Goal: Communication & Community: Answer question/provide support

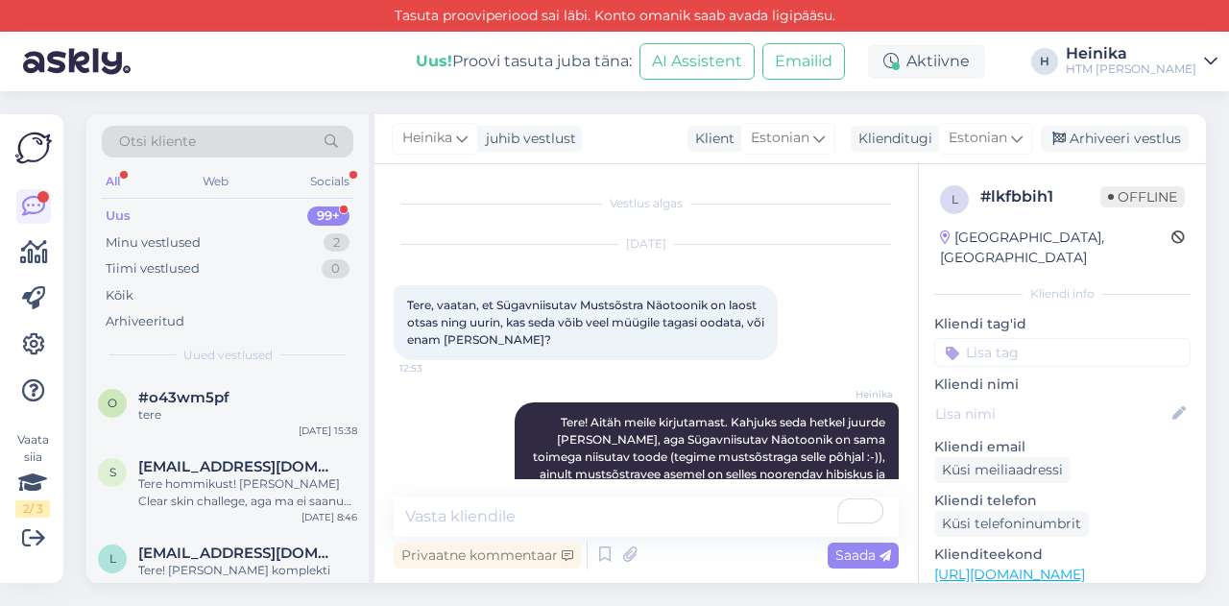
scroll to position [70, 0]
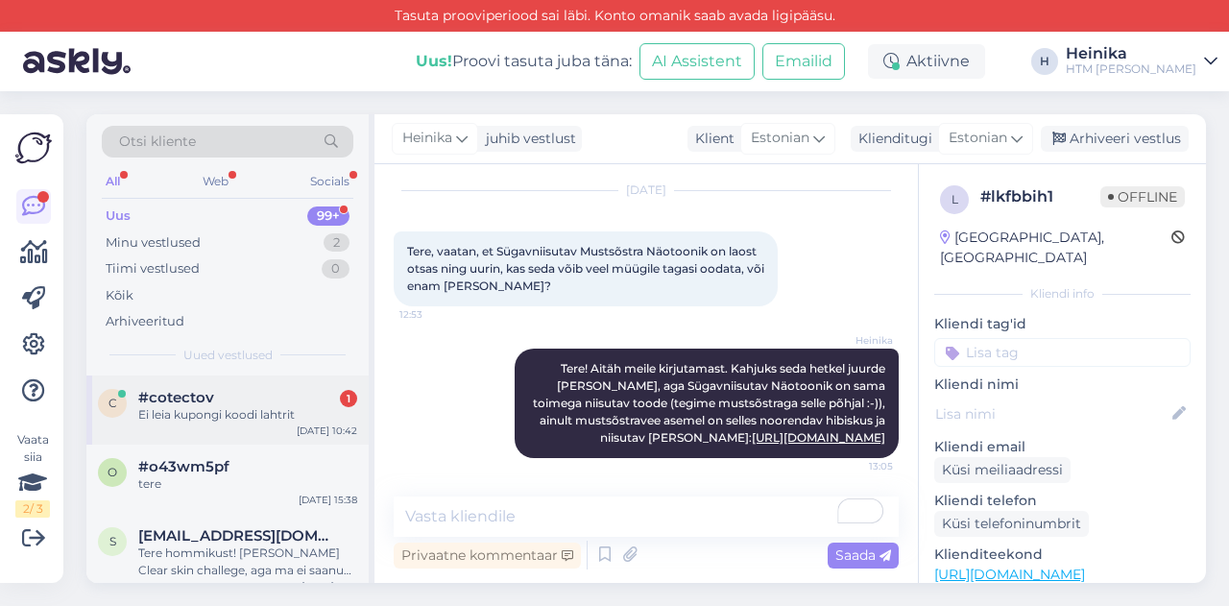
click at [221, 416] on div "Ei leia kupongi koodi lahtrit" at bounding box center [247, 414] width 219 height 17
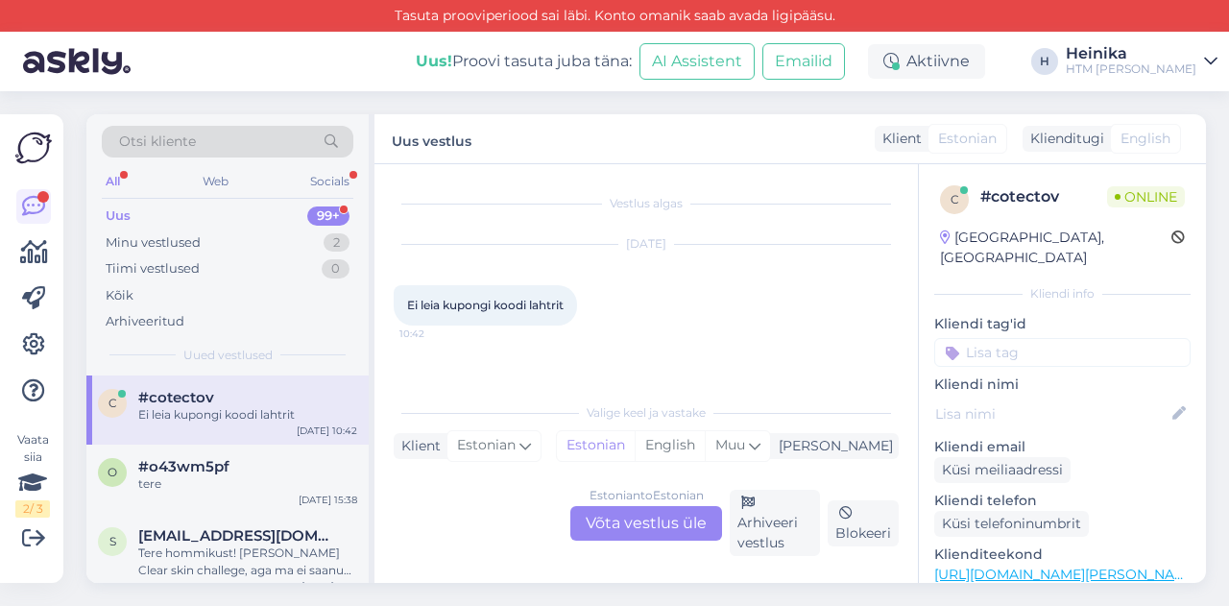
click at [684, 519] on div "Estonian to Estonian Võta vestlus üle" at bounding box center [646, 523] width 152 height 35
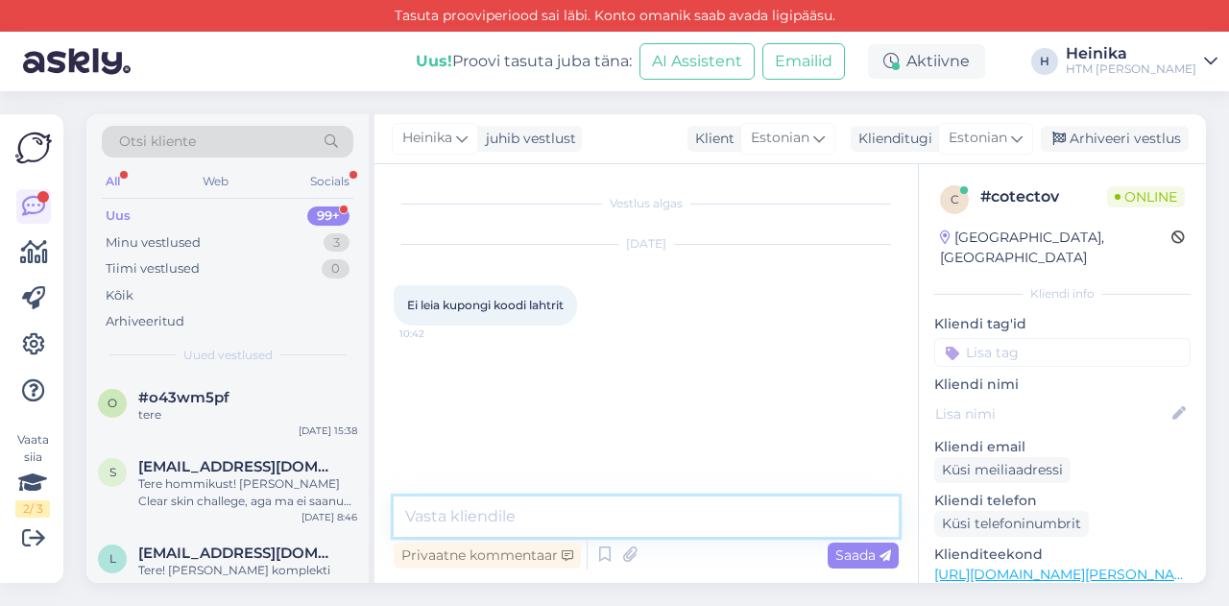
click at [684, 519] on textarea at bounding box center [646, 516] width 505 height 40
click at [497, 514] on textarea "Tere! Minge palun KASSASSE" at bounding box center [646, 516] width 505 height 40
click at [647, 511] on textarea "Tere! Minge meie e-poes palun KASSASSE" at bounding box center [646, 516] width 505 height 40
click at [811, 514] on textarea "Tere! Minge meie e-poes palun MAKSMA / KASSASSE" at bounding box center [646, 516] width 505 height 40
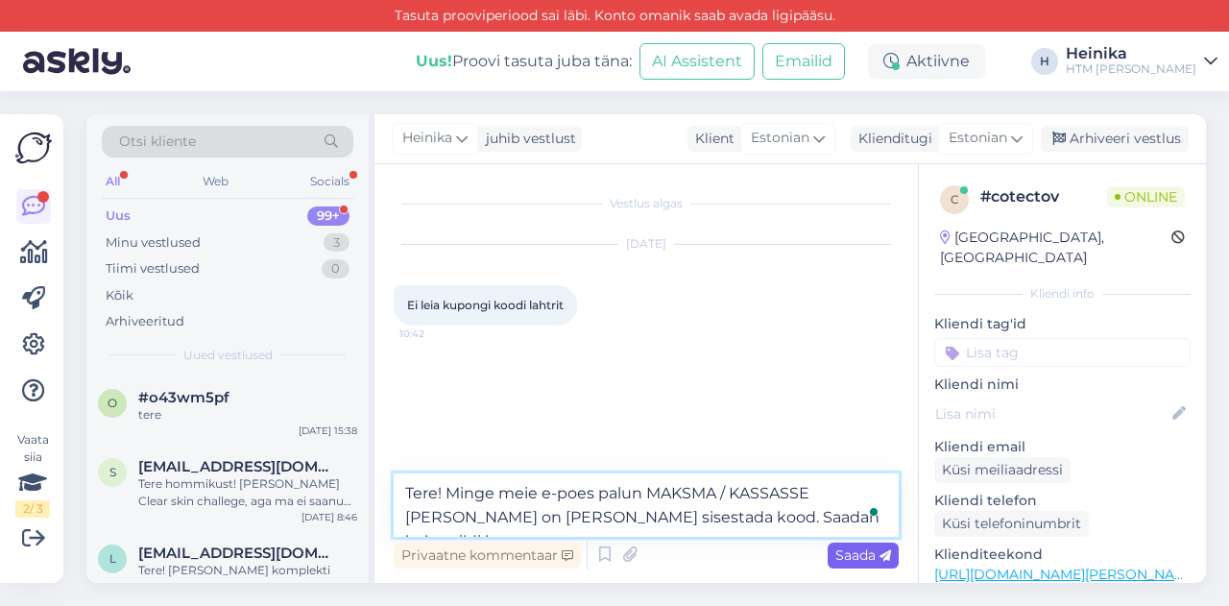
type textarea "Tere! Minge meie e-poes palun MAKSMA / KASSASSE [PERSON_NAME] on [PERSON_NAME] …"
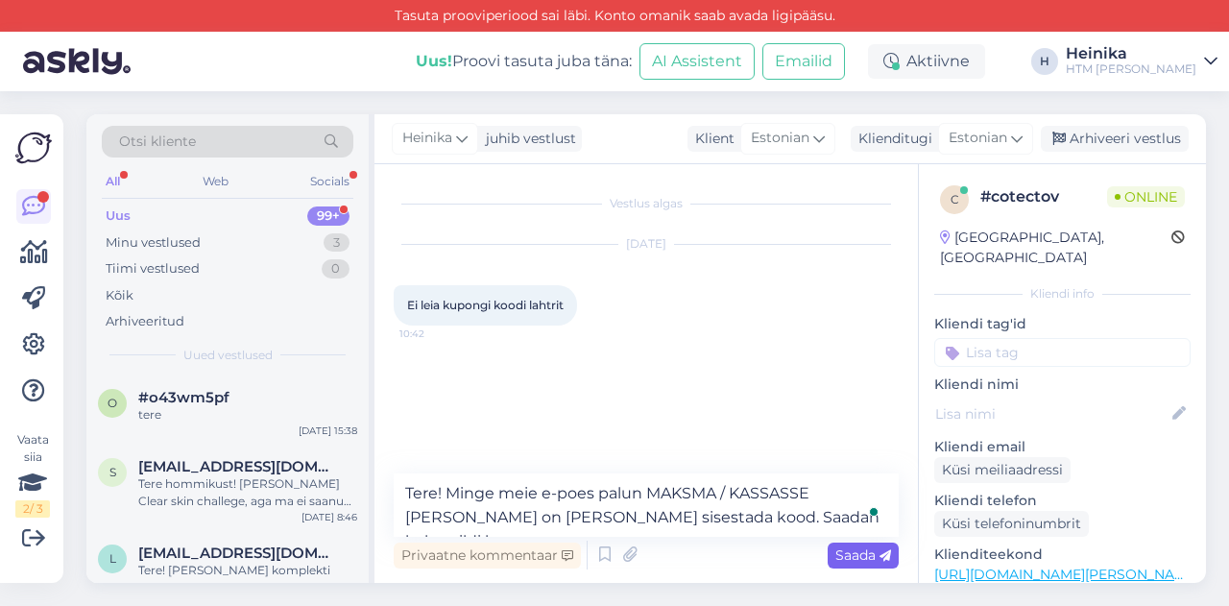
click at [864, 560] on span "Saada" at bounding box center [863, 554] width 56 height 17
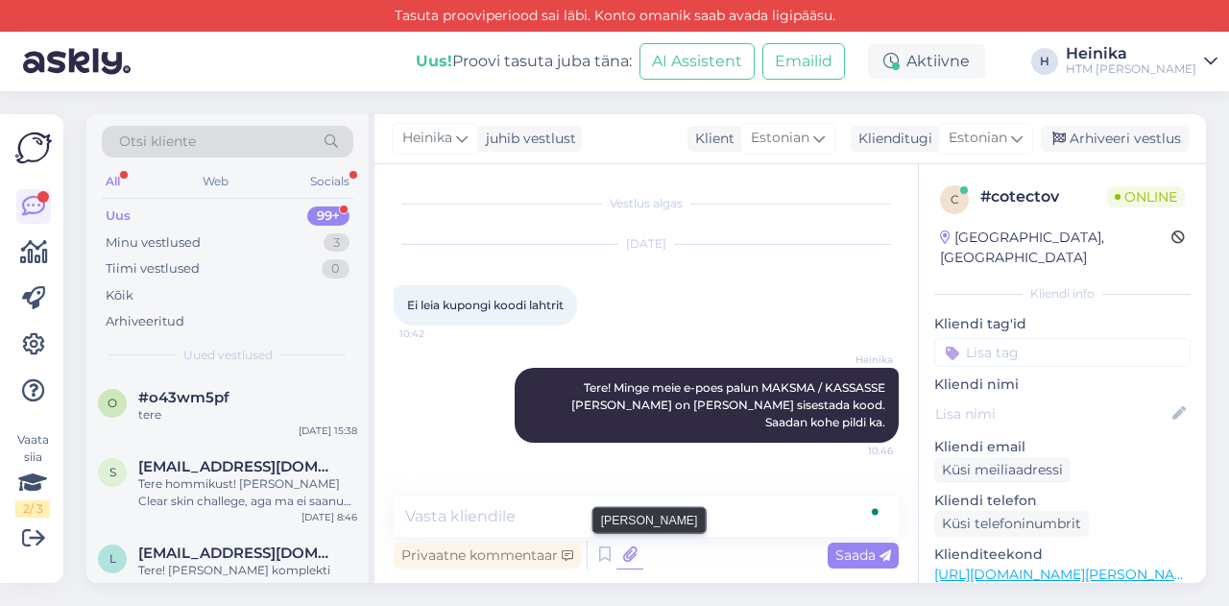
click at [627, 551] on icon at bounding box center [629, 555] width 27 height 29
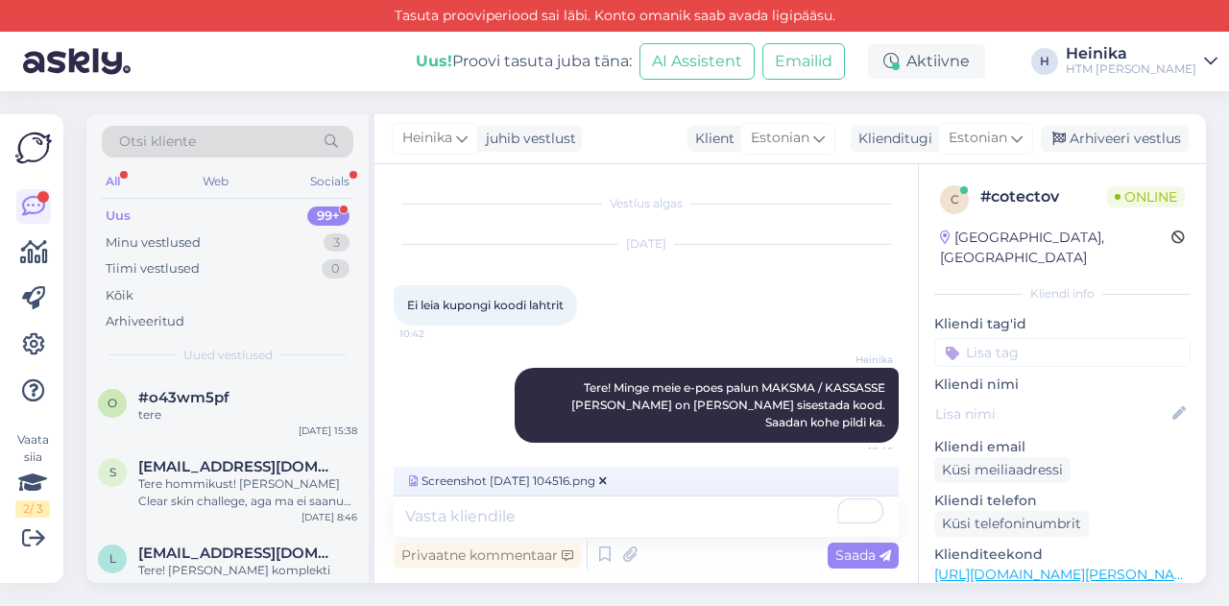
click at [726, 478] on div "Screenshot [DATE] 104516.png" at bounding box center [646, 482] width 505 height 30
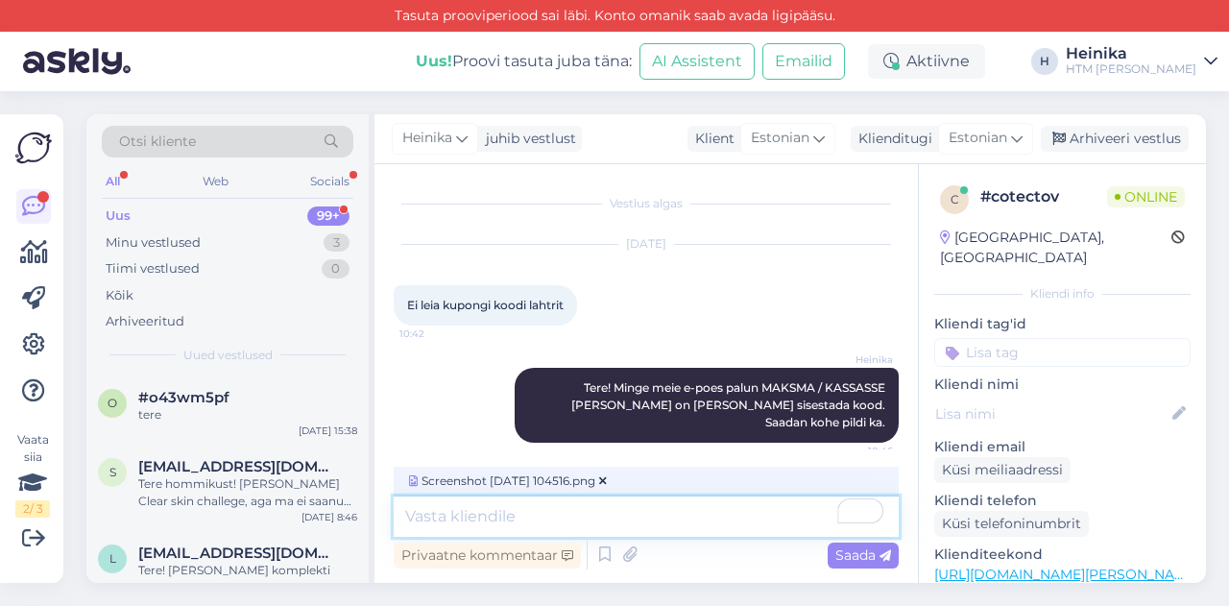
click at [651, 520] on textarea "To enrich screen reader interactions, please activate Accessibility in Grammarl…" at bounding box center [646, 516] width 505 height 40
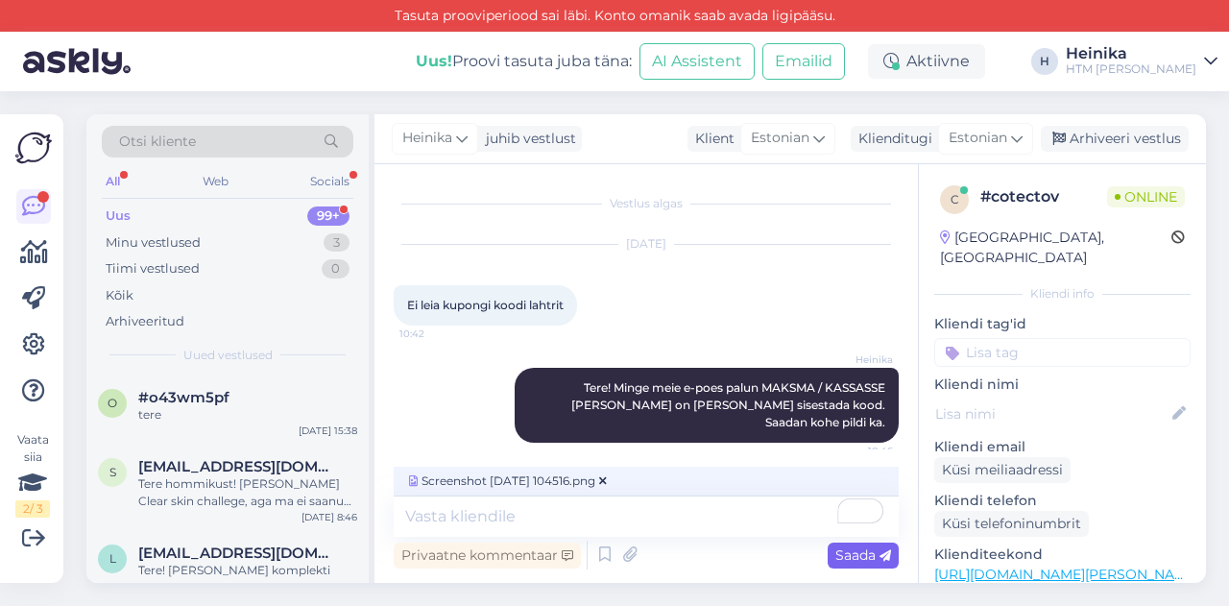
click at [870, 562] on span "Saada" at bounding box center [863, 554] width 56 height 17
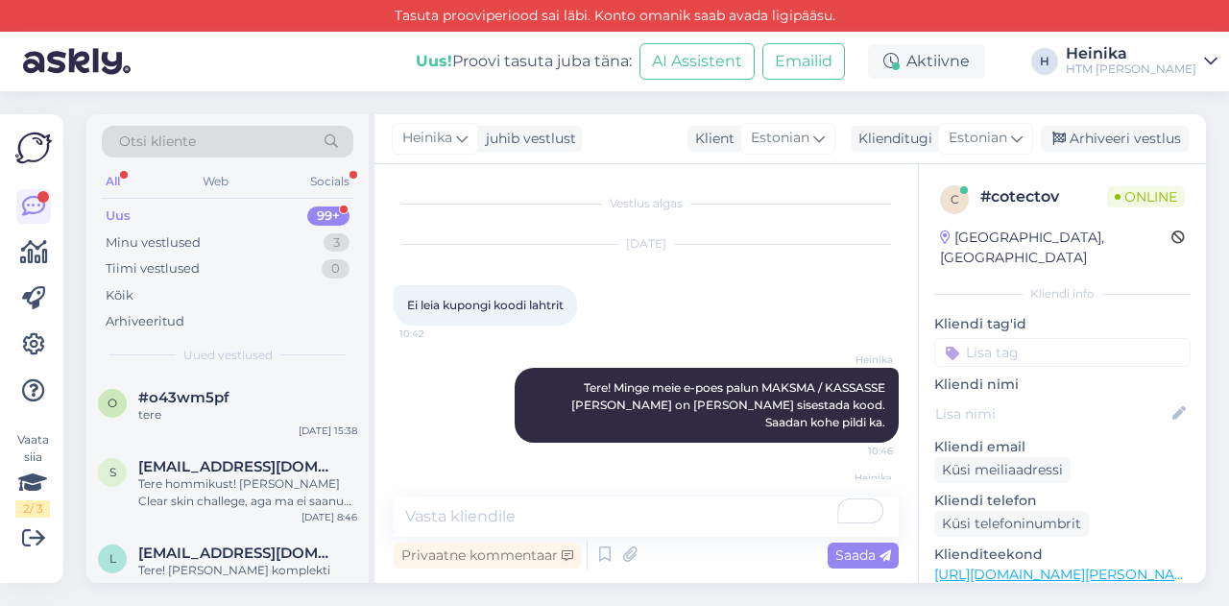
scroll to position [86, 0]
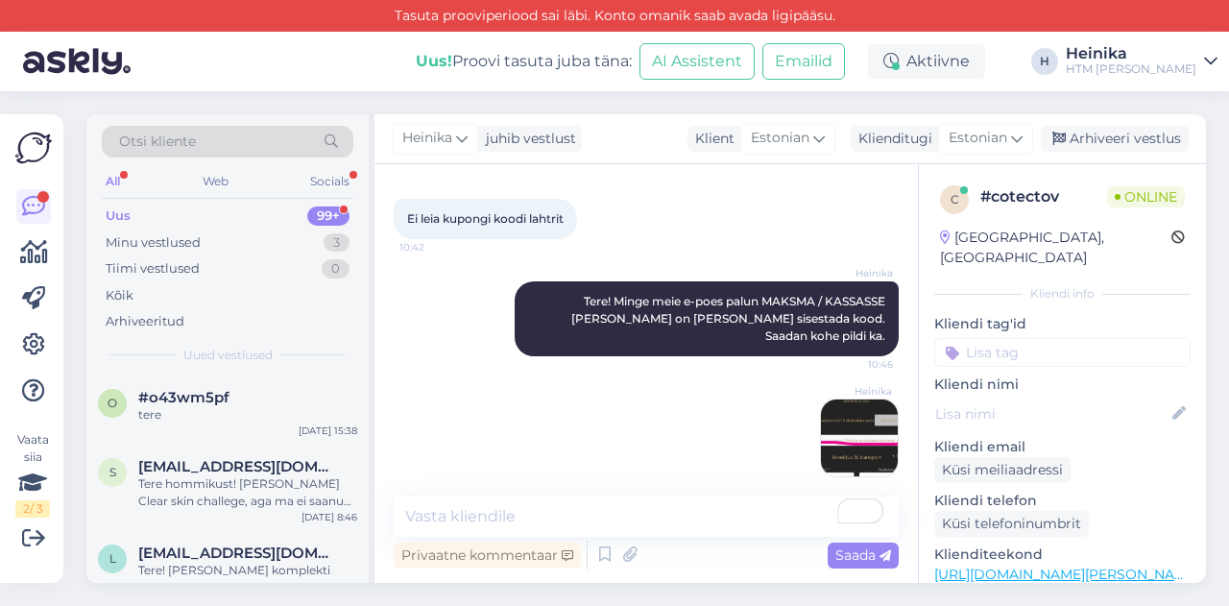
click at [858, 411] on img at bounding box center [859, 437] width 77 height 77
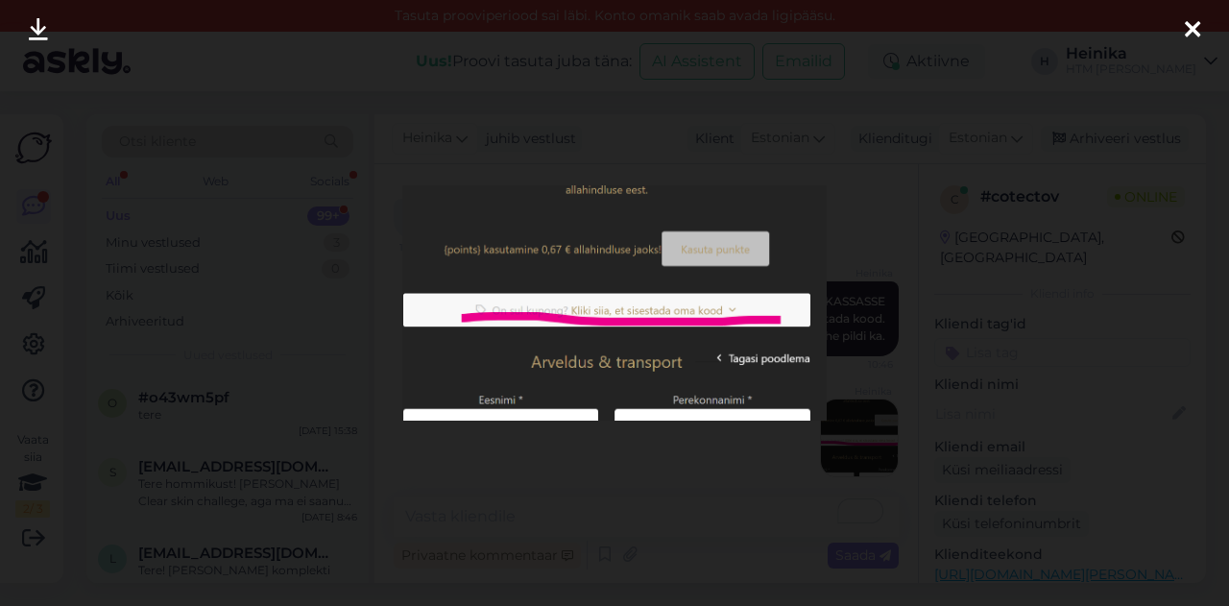
click at [1194, 32] on icon at bounding box center [1192, 30] width 15 height 25
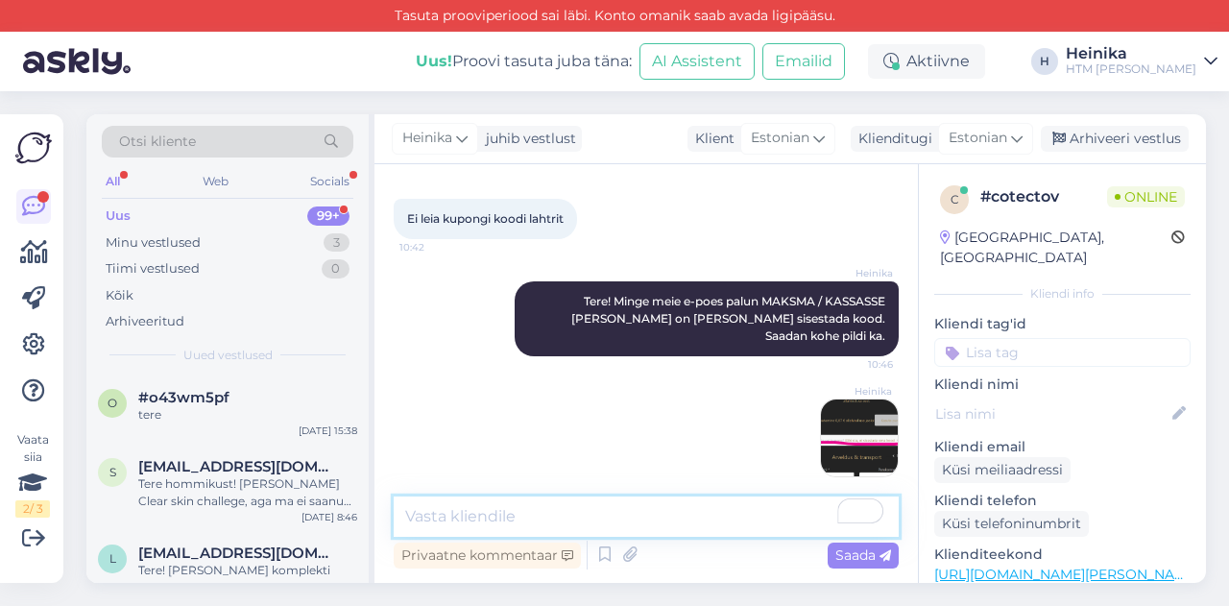
click at [632, 522] on textarea "To enrich screen reader interactions, please activate Accessibility in Grammarl…" at bounding box center [646, 516] width 505 height 40
type textarea "Andke palun teada, kas õnnestus."
